Goal: Information Seeking & Learning: Find specific page/section

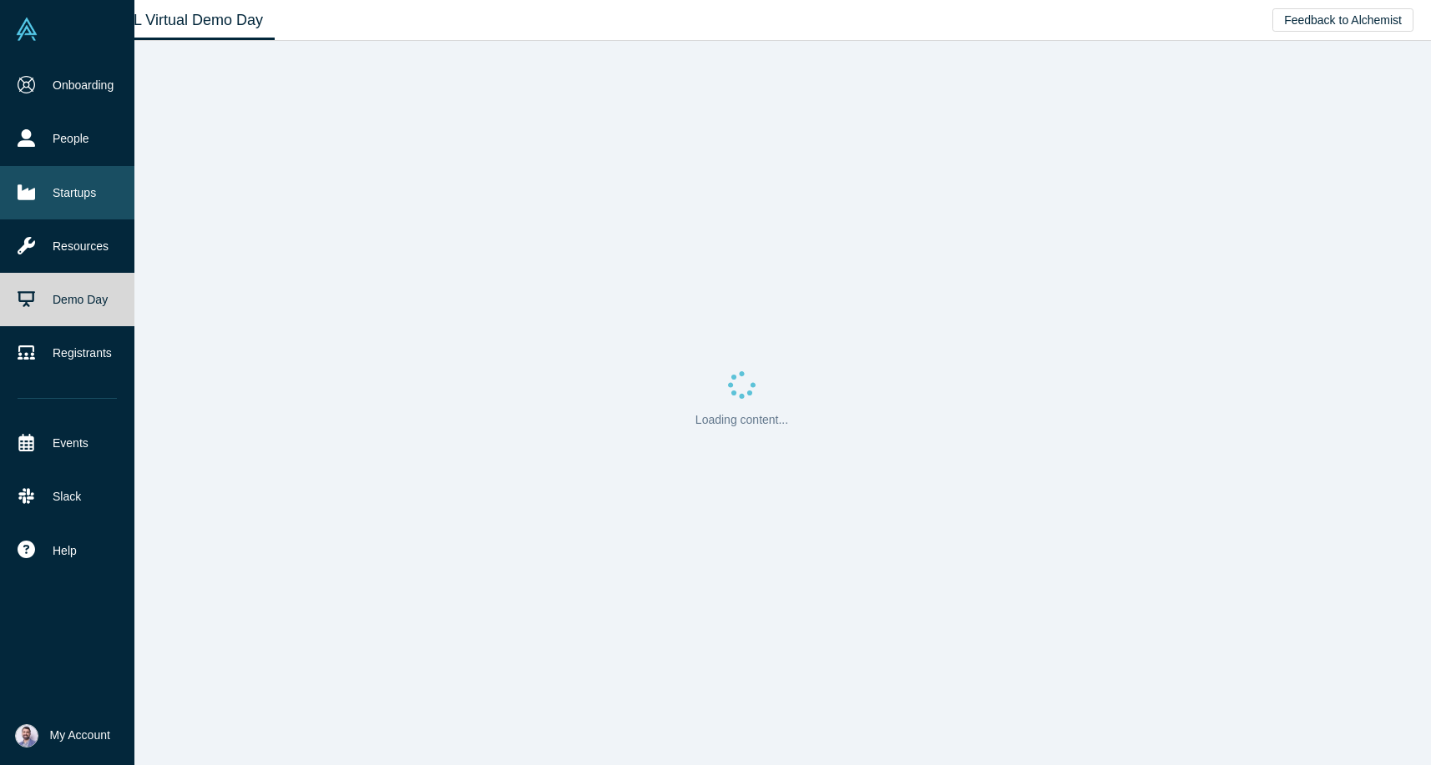
click at [36, 199] on link "Startups" at bounding box center [67, 192] width 134 height 53
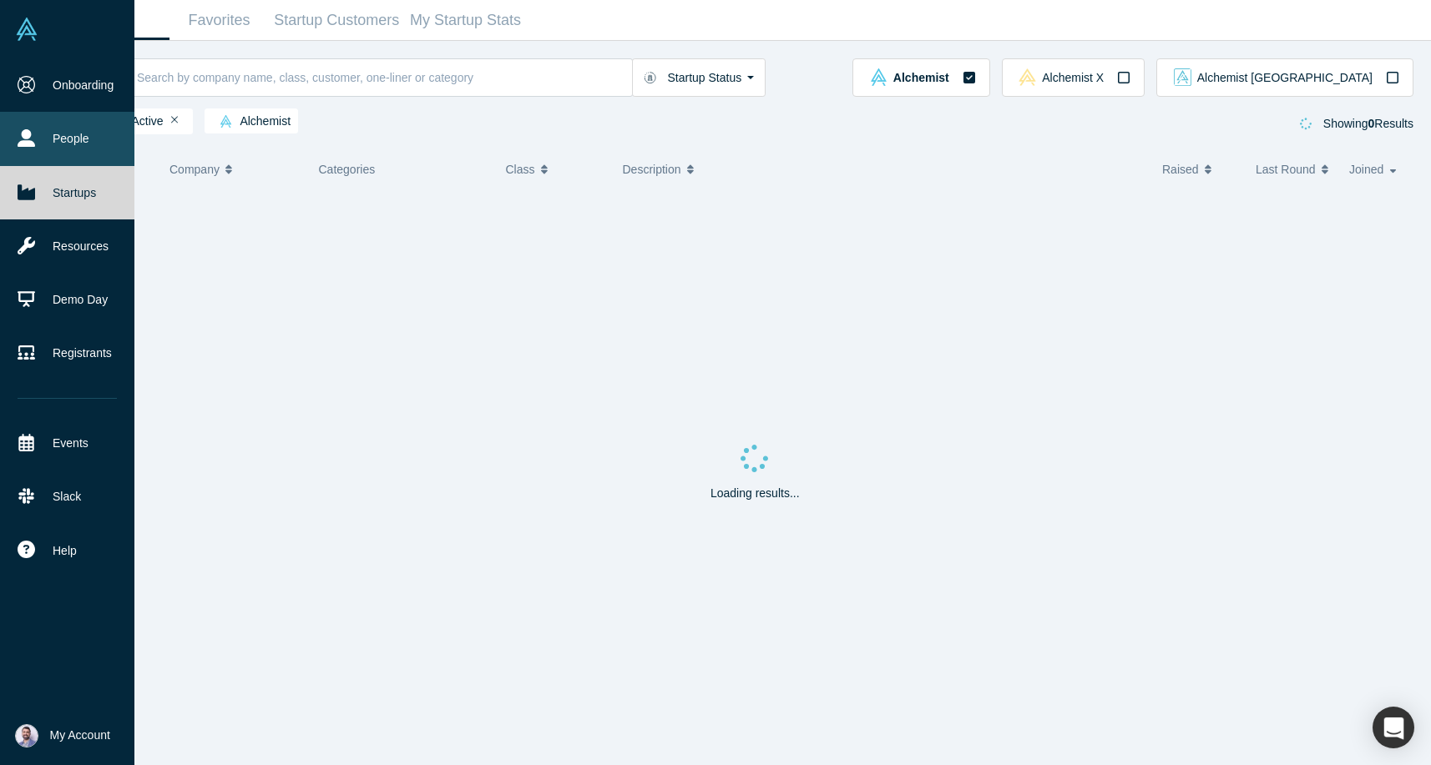
click at [69, 135] on link "People" at bounding box center [67, 138] width 134 height 53
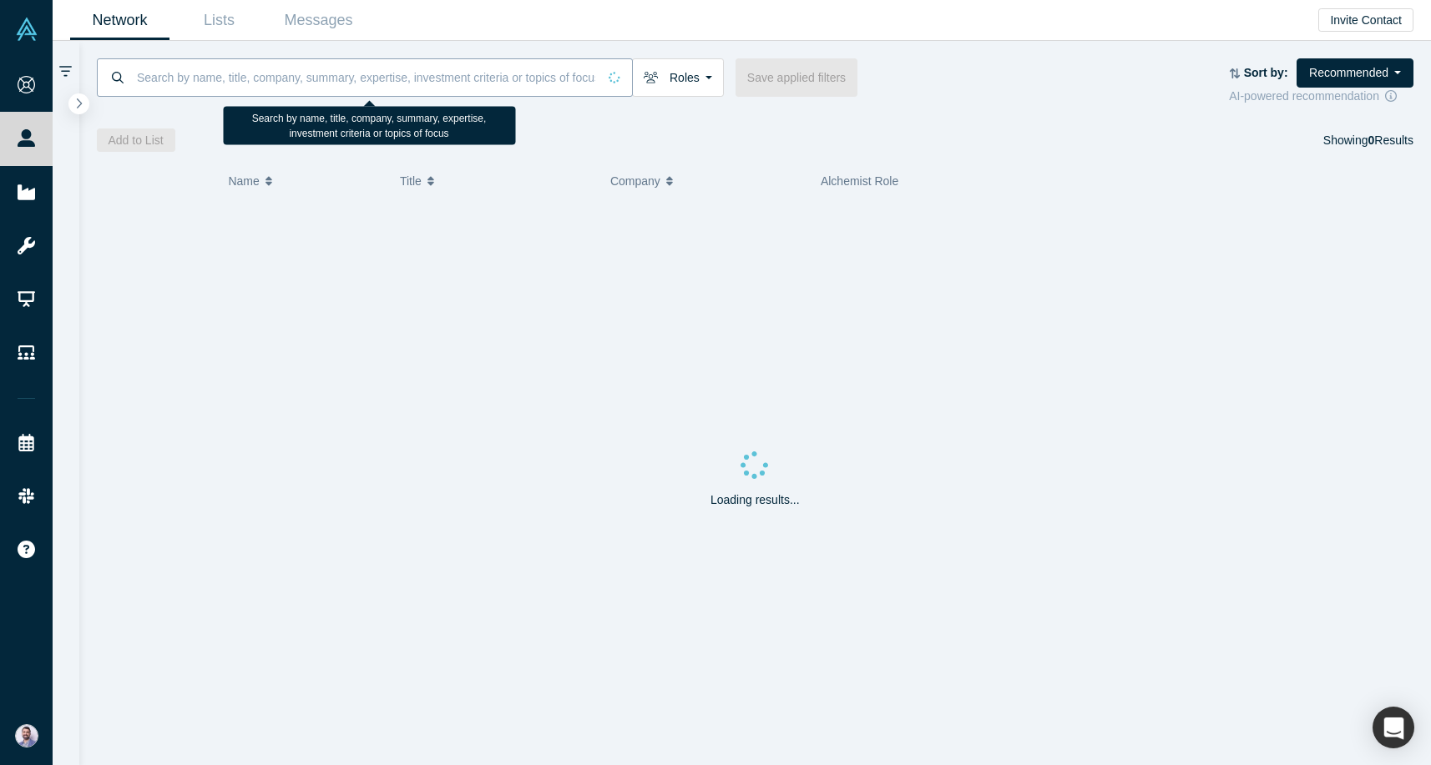
click at [357, 88] on input at bounding box center [366, 77] width 462 height 39
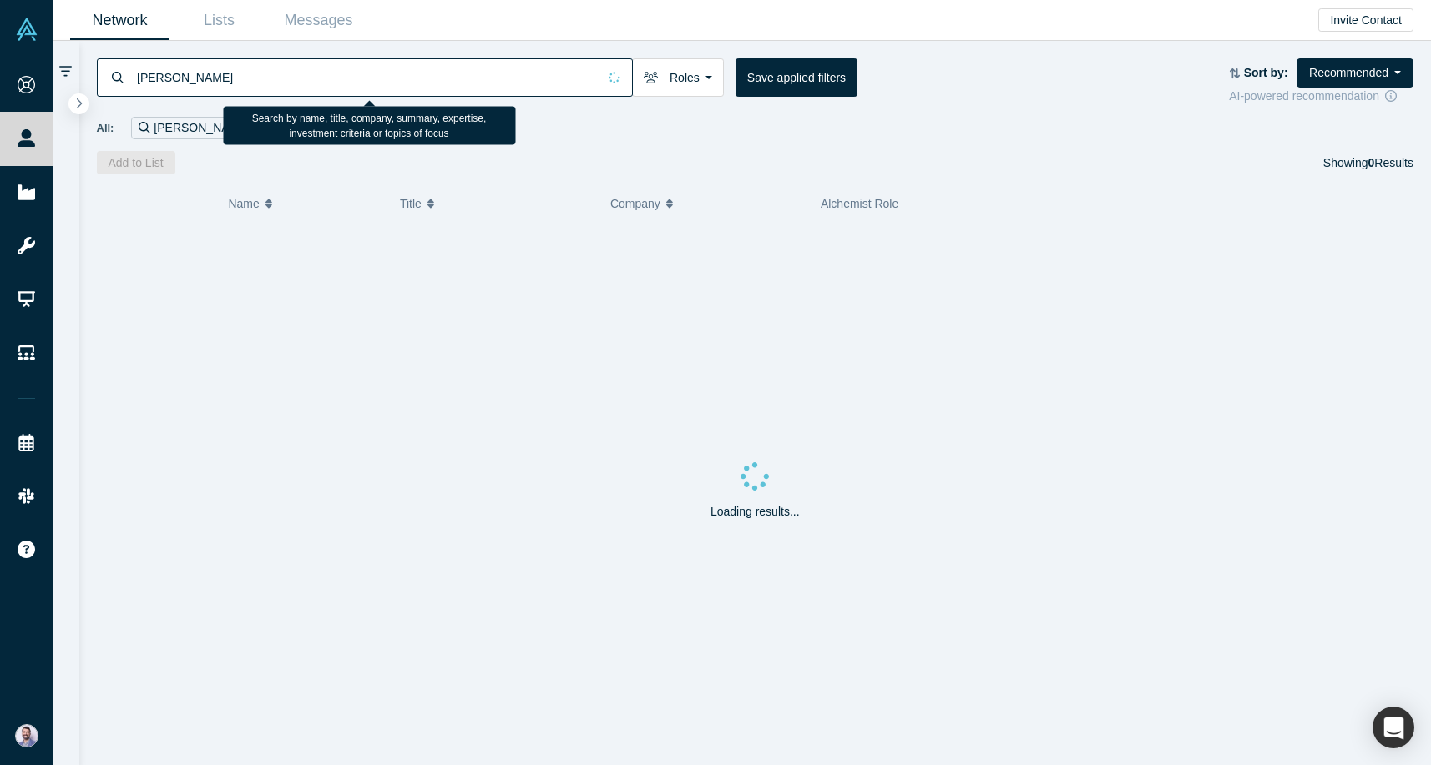
type input "[PERSON_NAME]"
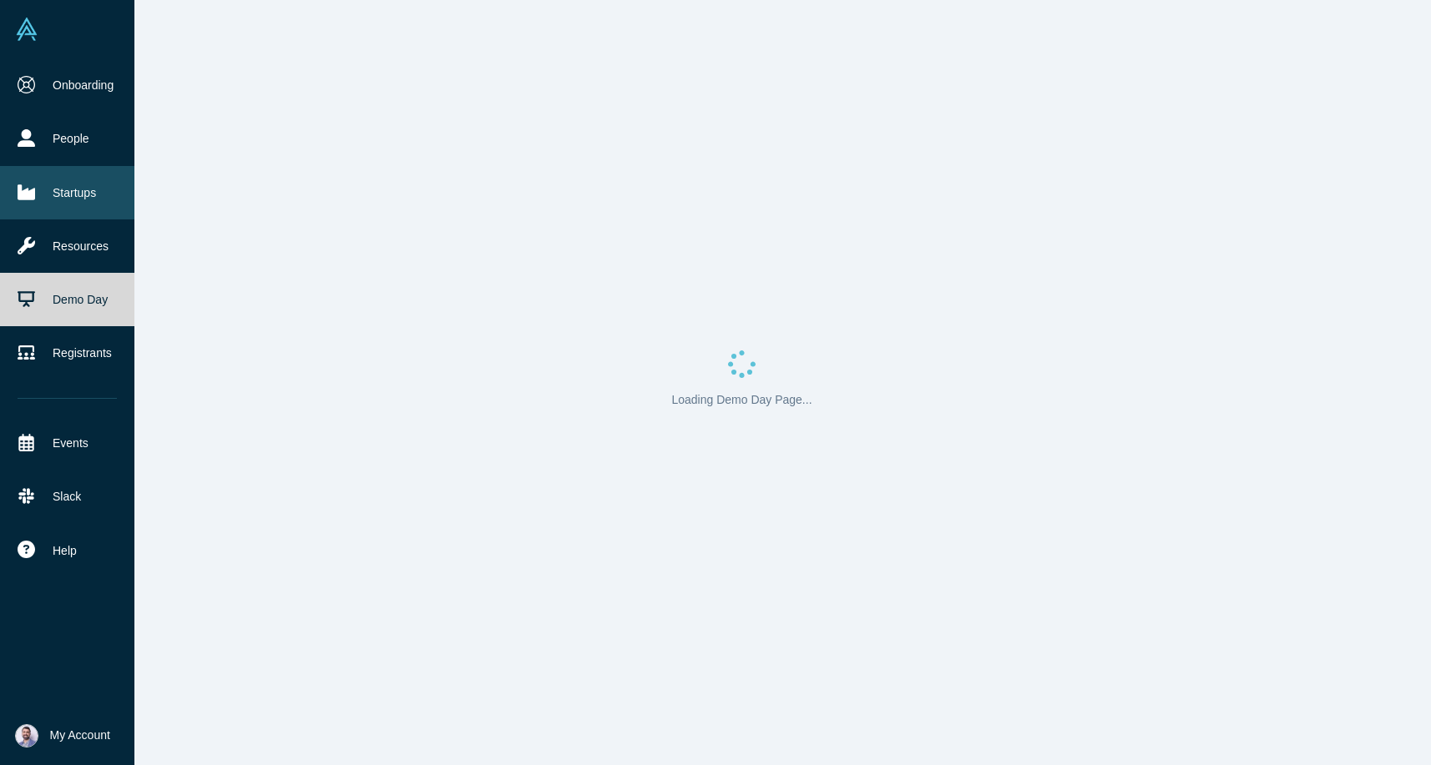
click at [45, 195] on link "Startups" at bounding box center [67, 192] width 134 height 53
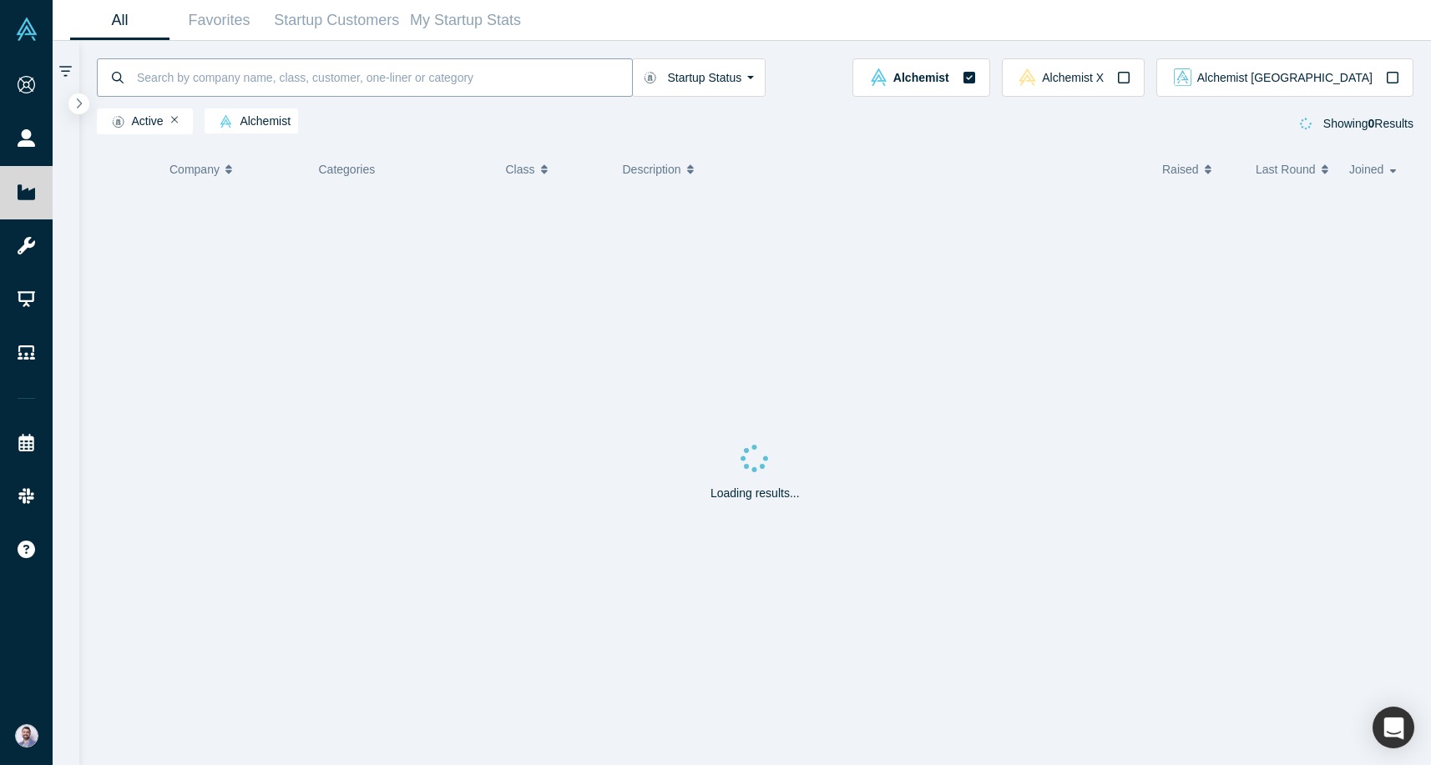
click at [365, 84] on input at bounding box center [383, 77] width 497 height 39
type input "gatel"
